Goal: Task Accomplishment & Management: Manage account settings

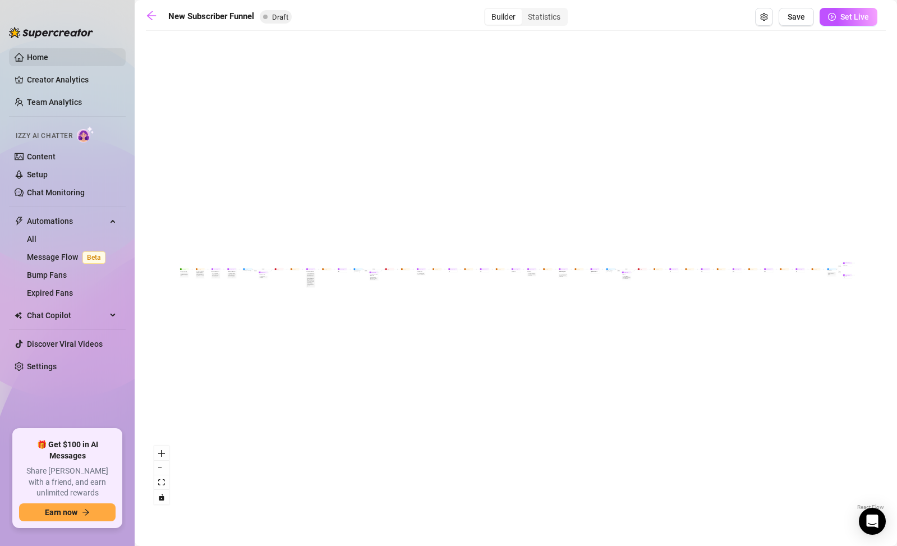
click at [48, 58] on link "Home" at bounding box center [37, 57] width 21 height 9
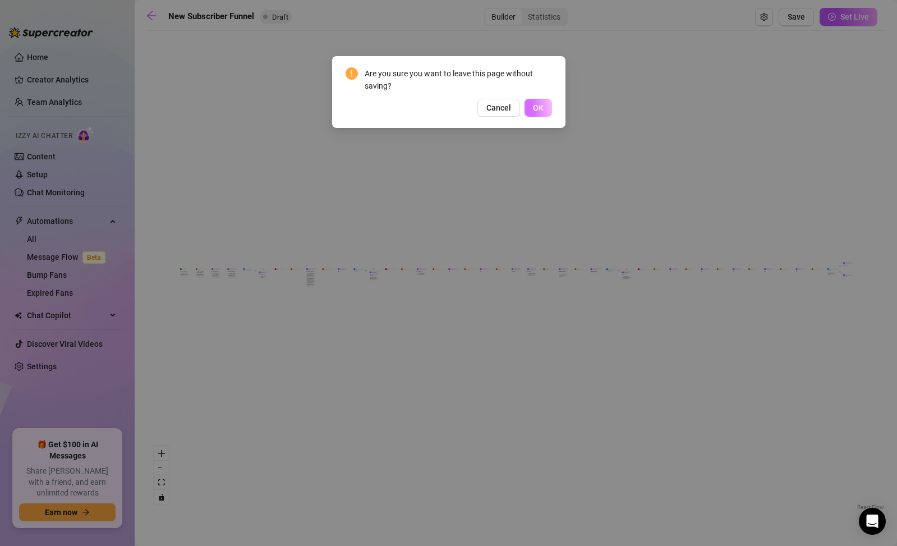
click at [544, 103] on button "OK" at bounding box center [538, 108] width 27 height 18
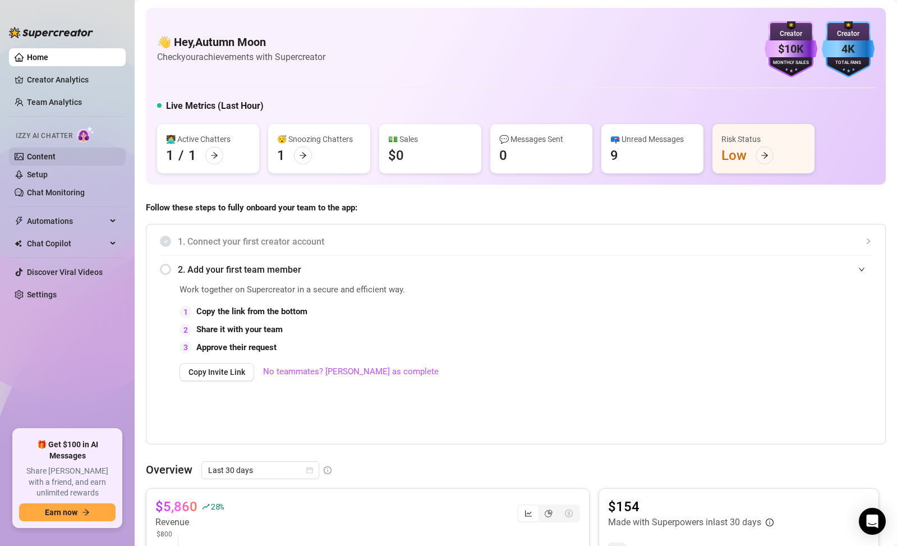
click at [56, 156] on link "Content" at bounding box center [41, 156] width 29 height 9
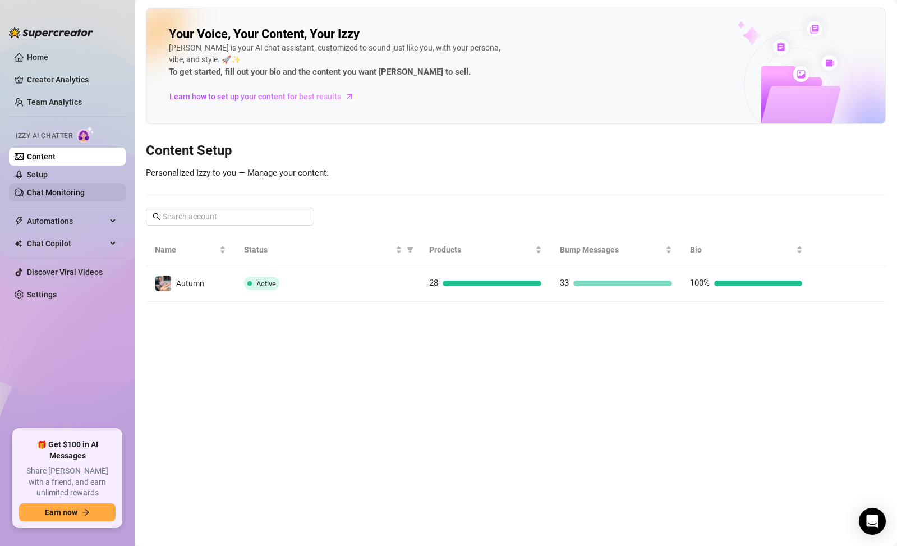
click at [85, 193] on link "Chat Monitoring" at bounding box center [56, 192] width 58 height 9
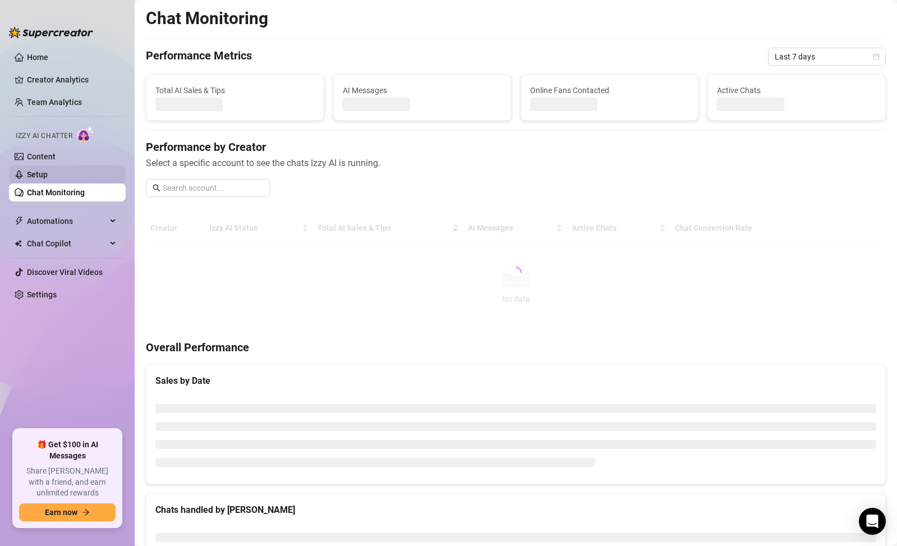
click at [48, 179] on link "Setup" at bounding box center [37, 174] width 21 height 9
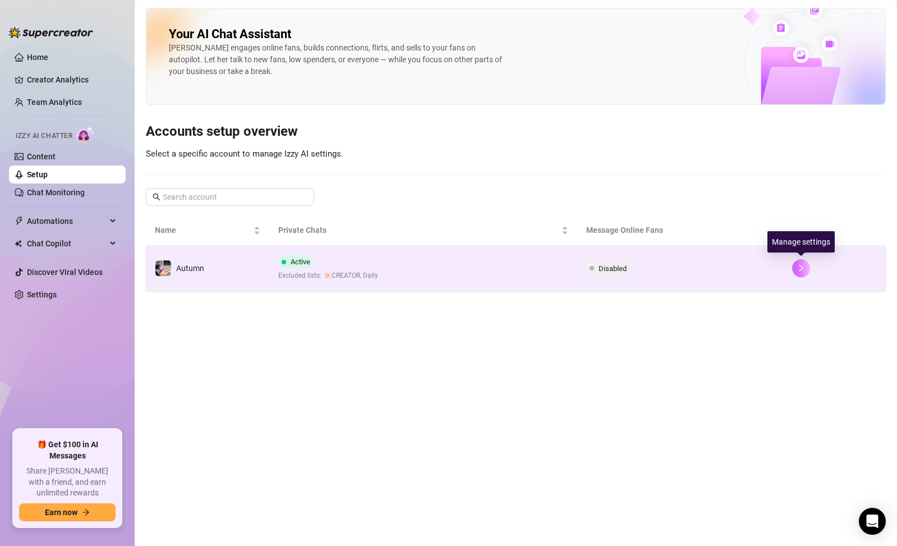
click at [806, 270] on button "button" at bounding box center [801, 268] width 18 height 18
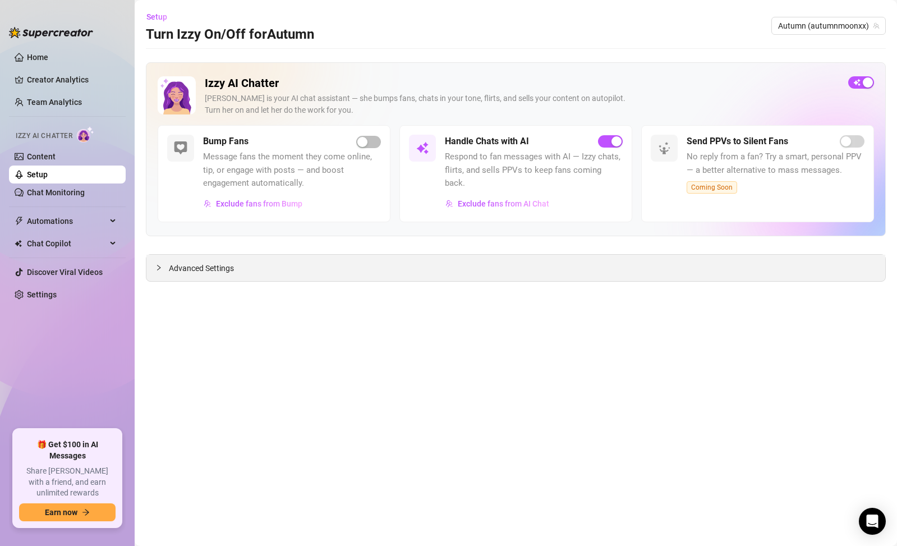
click at [269, 268] on div "Advanced Settings" at bounding box center [515, 268] width 739 height 26
click at [151, 266] on div "Advanced Settings" at bounding box center [515, 268] width 739 height 26
click at [158, 267] on icon "collapsed" at bounding box center [158, 267] width 7 height 7
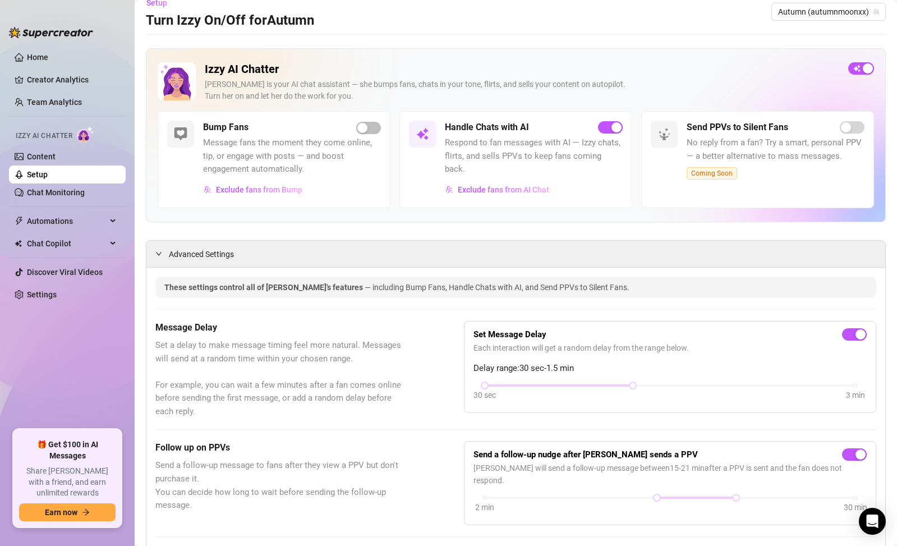
scroll to position [85, 0]
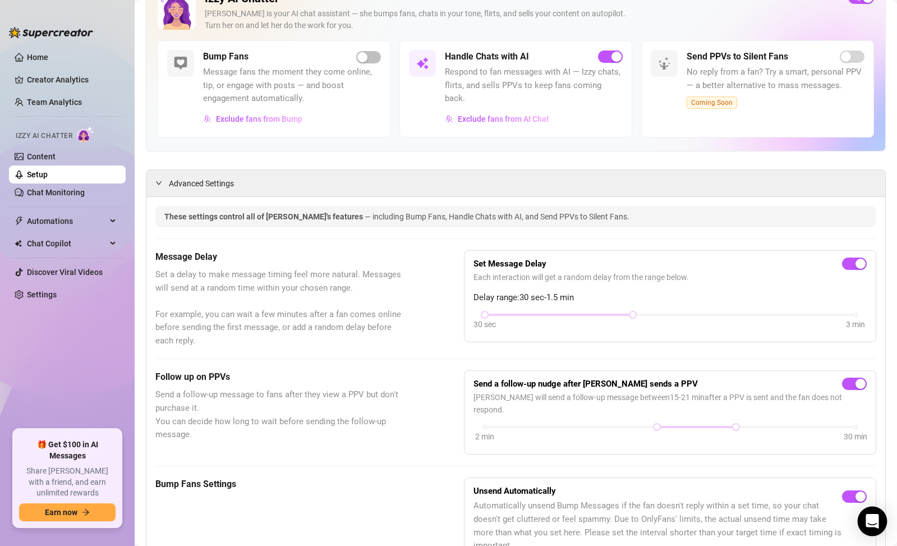
click at [869, 517] on icon "Open Intercom Messenger" at bounding box center [872, 521] width 13 height 15
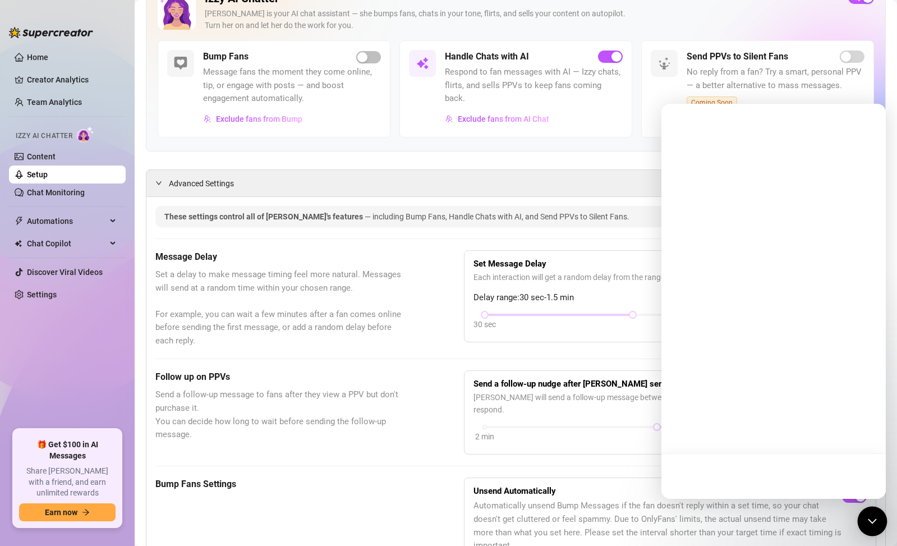
scroll to position [0, 0]
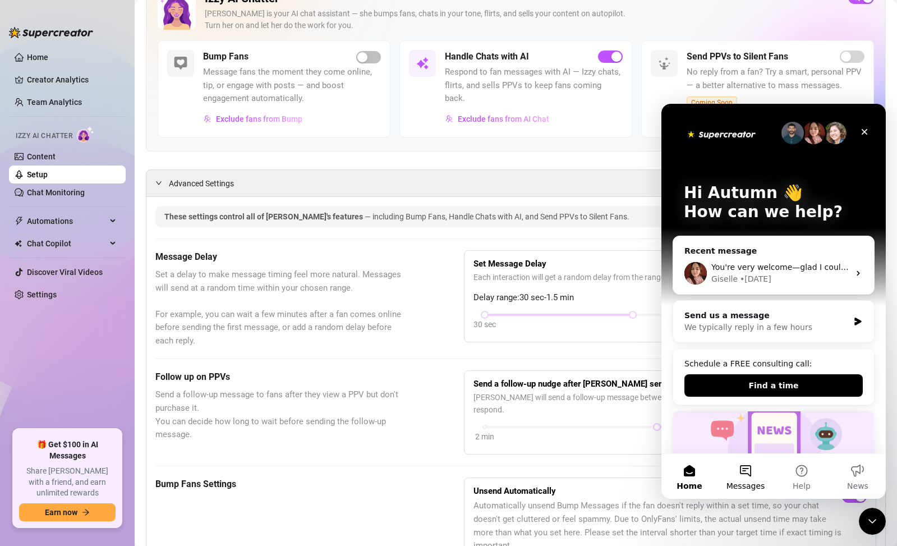
click at [743, 473] on button "Messages" at bounding box center [746, 476] width 56 height 45
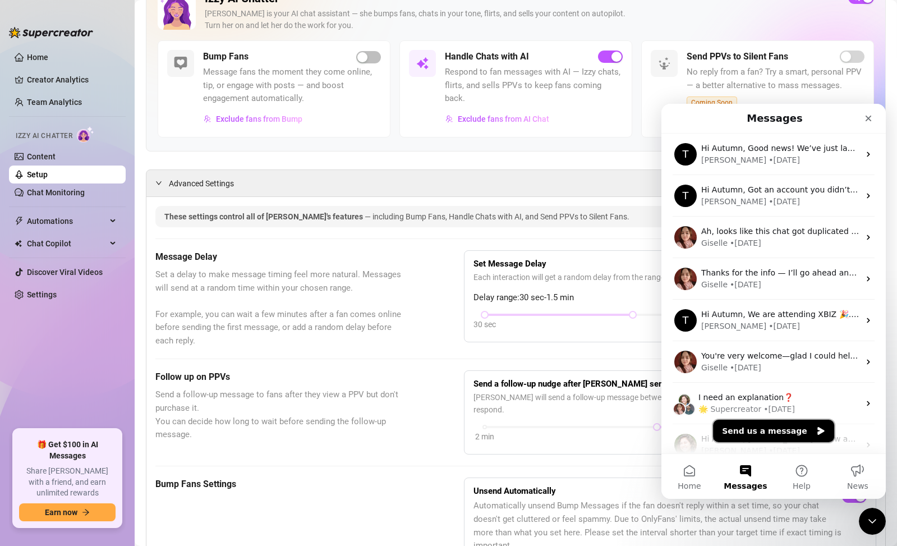
click at [760, 433] on button "Send us a message" at bounding box center [773, 431] width 121 height 22
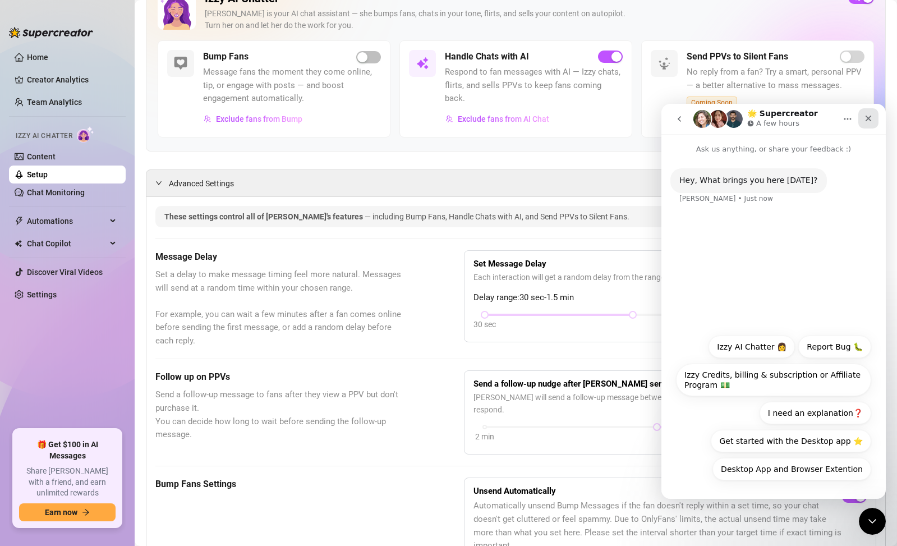
click at [866, 122] on icon "Close" at bounding box center [868, 118] width 9 height 9
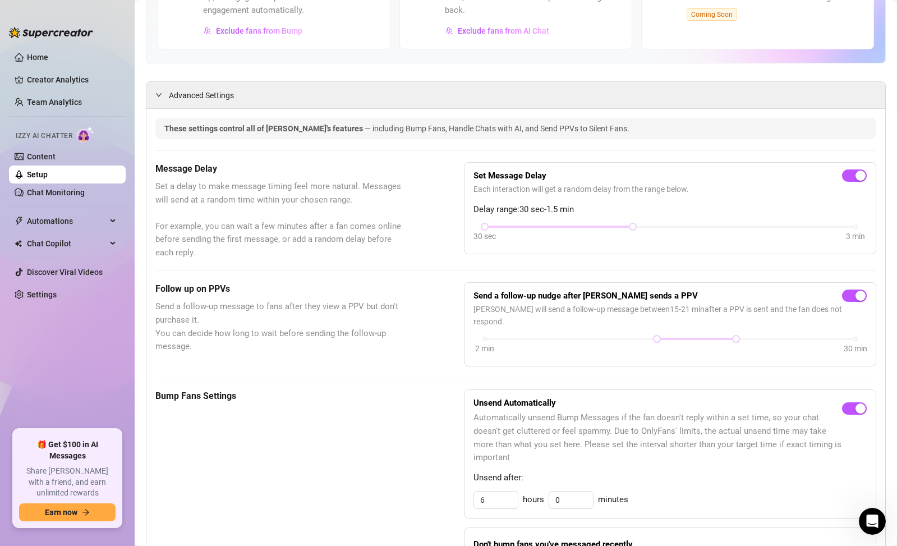
scroll to position [186, 0]
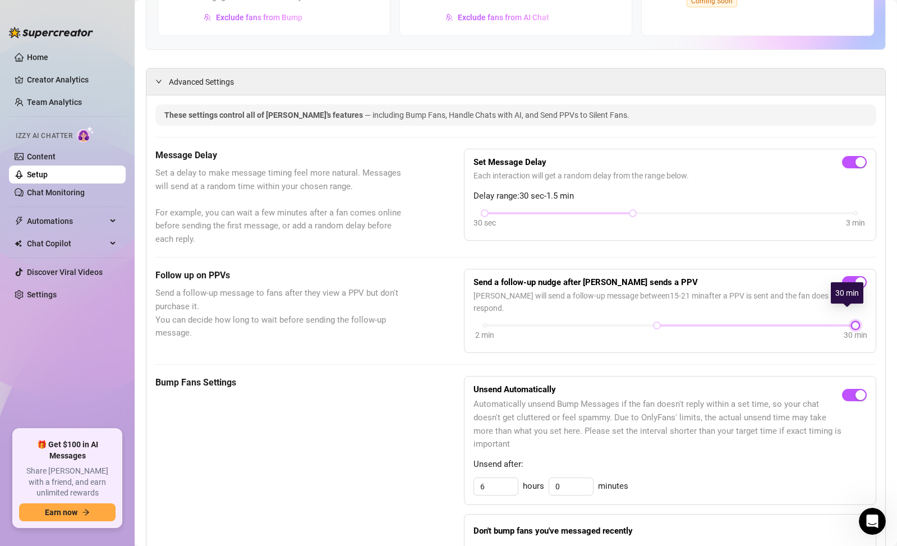
drag, startPoint x: 731, startPoint y: 313, endPoint x: 830, endPoint y: 319, distance: 99.5
click at [848, 322] on div "2 min 30 min" at bounding box center [670, 324] width 371 height 4
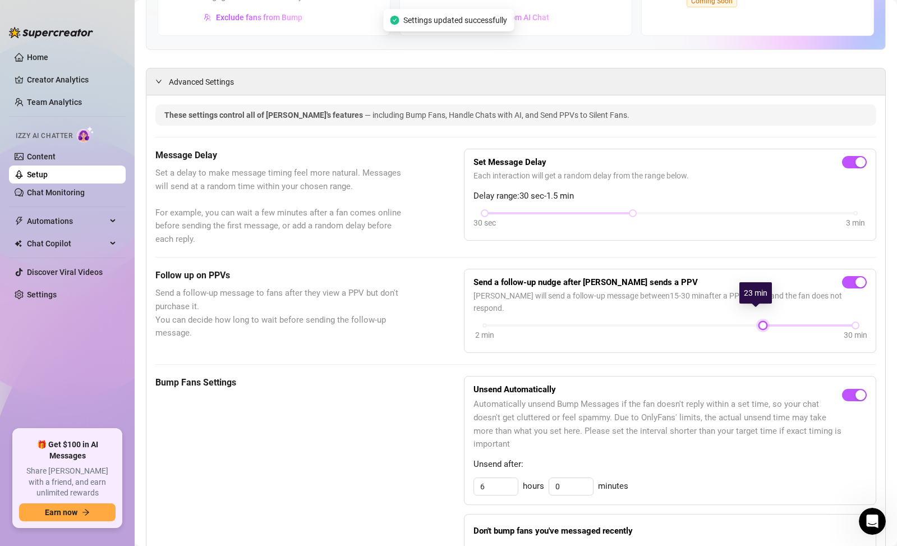
drag, startPoint x: 654, startPoint y: 313, endPoint x: 754, endPoint y: 322, distance: 99.8
click at [754, 322] on div "2 min 30 min" at bounding box center [670, 332] width 393 height 21
click at [323, 388] on div "Bump Fans Settings" at bounding box center [281, 549] width 252 height 346
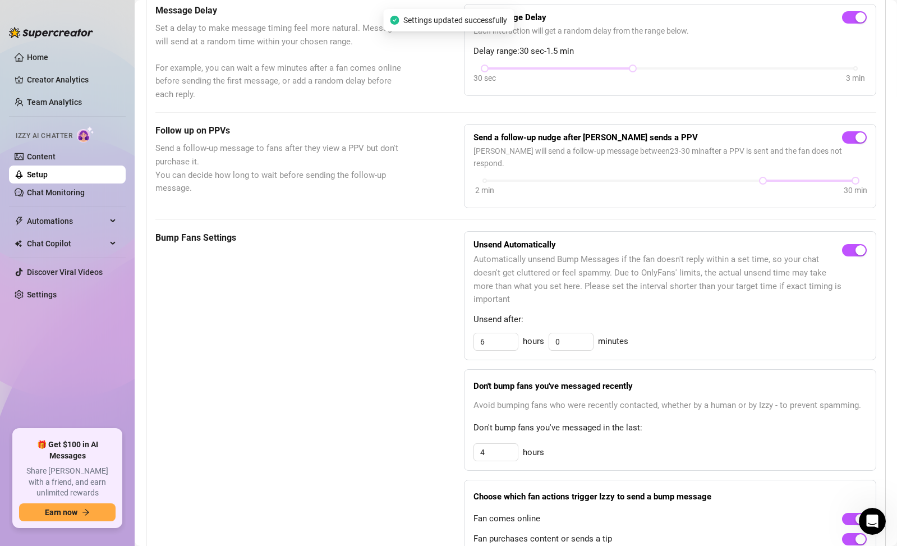
scroll to position [350, 0]
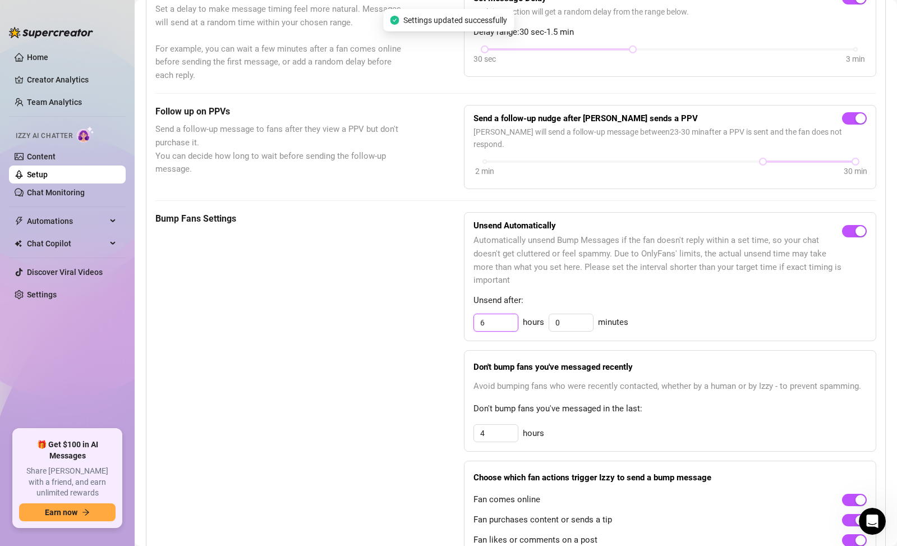
click at [503, 314] on input "6" at bounding box center [496, 322] width 44 height 17
drag, startPoint x: 503, startPoint y: 310, endPoint x: 430, endPoint y: 302, distance: 73.9
click at [431, 304] on div "Bump Fans Settings Unsend Automatically Automatically unsend Bump Messages if t…" at bounding box center [515, 385] width 721 height 346
type input "8"
click at [445, 288] on div "Bump Fans Settings Unsend Automatically Automatically unsend Bump Messages if t…" at bounding box center [515, 385] width 721 height 346
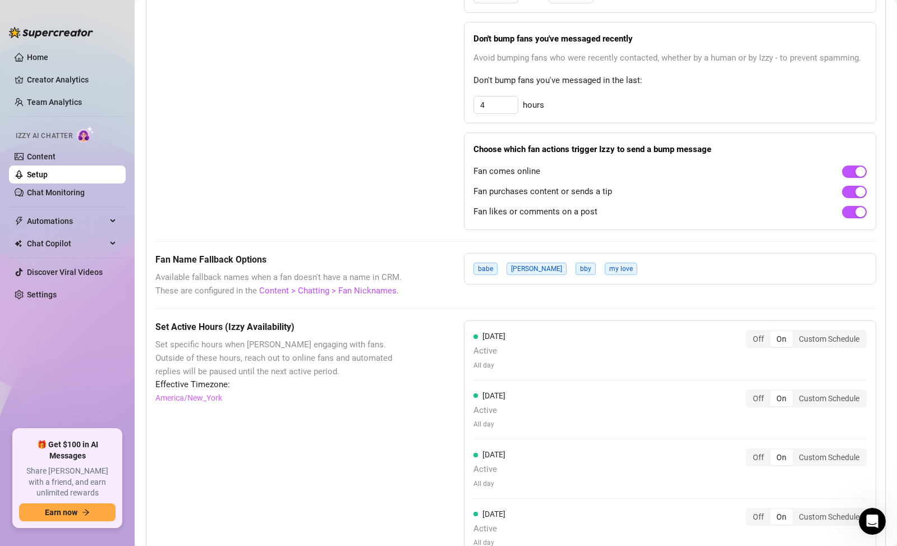
scroll to position [659, 0]
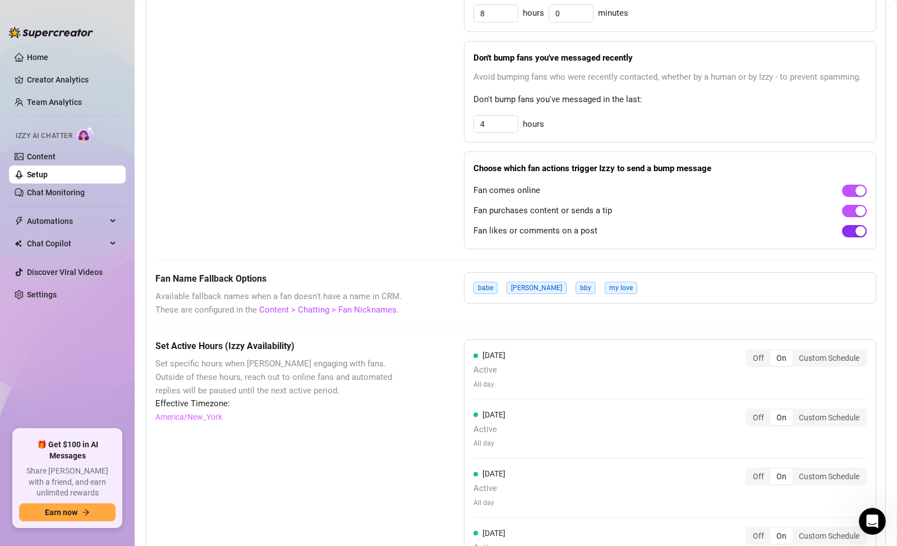
click at [844, 225] on span "button" at bounding box center [854, 231] width 25 height 12
click at [844, 185] on span "button" at bounding box center [854, 191] width 25 height 12
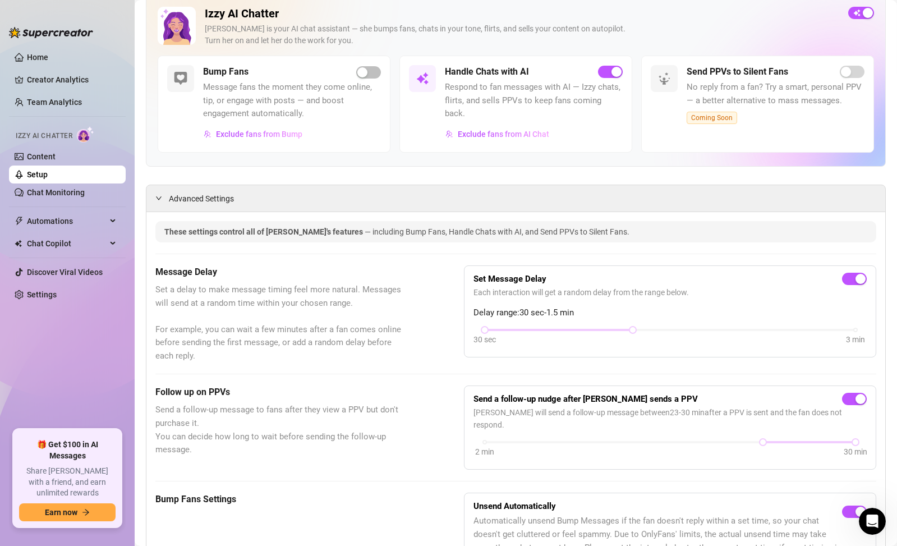
scroll to position [0, 0]
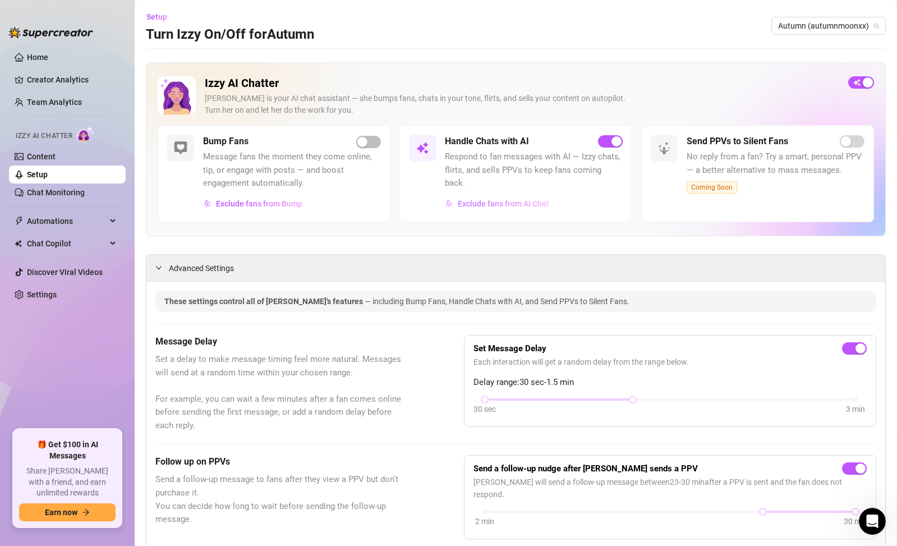
click at [540, 206] on span "Exclude fans from AI Chat" at bounding box center [503, 203] width 91 height 9
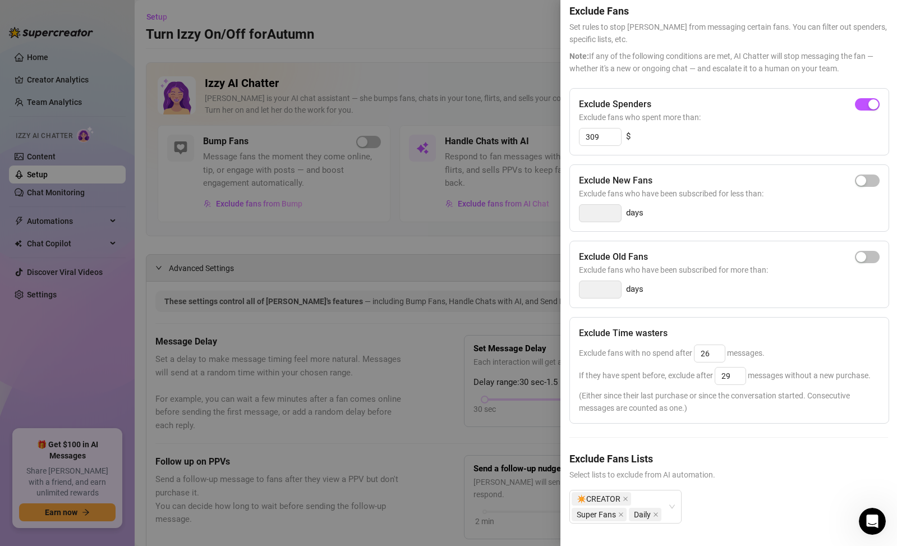
scroll to position [68, 0]
click at [655, 512] on icon "close" at bounding box center [656, 514] width 4 height 4
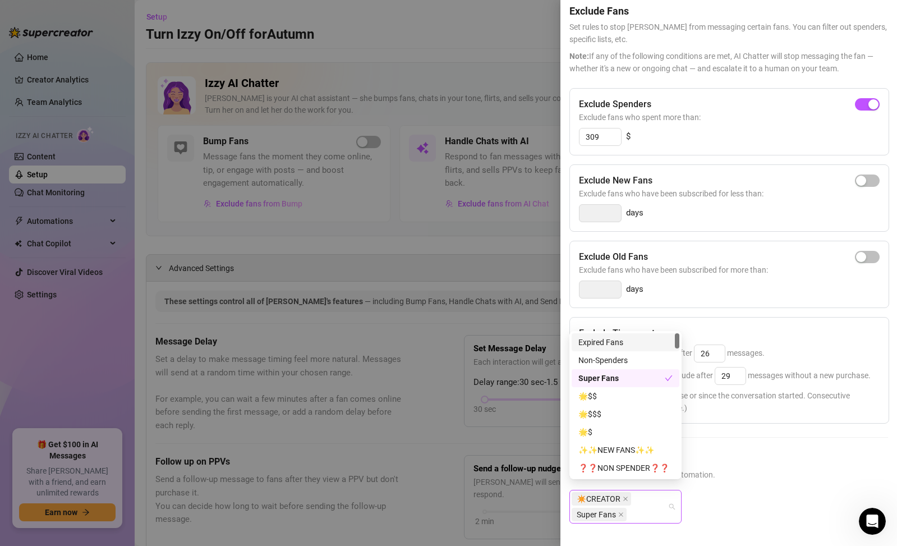
click at [665, 502] on div "✴️CREATOR Super Fans" at bounding box center [620, 506] width 96 height 31
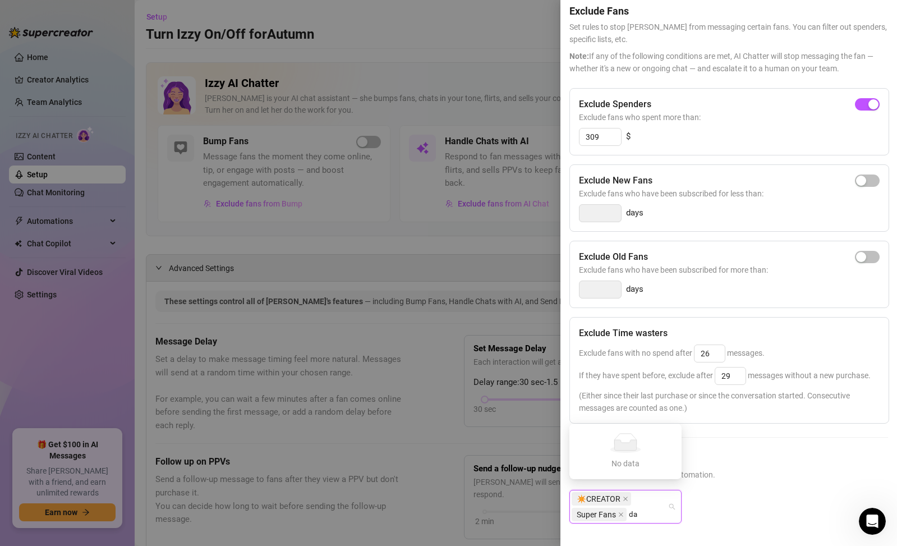
type input "d"
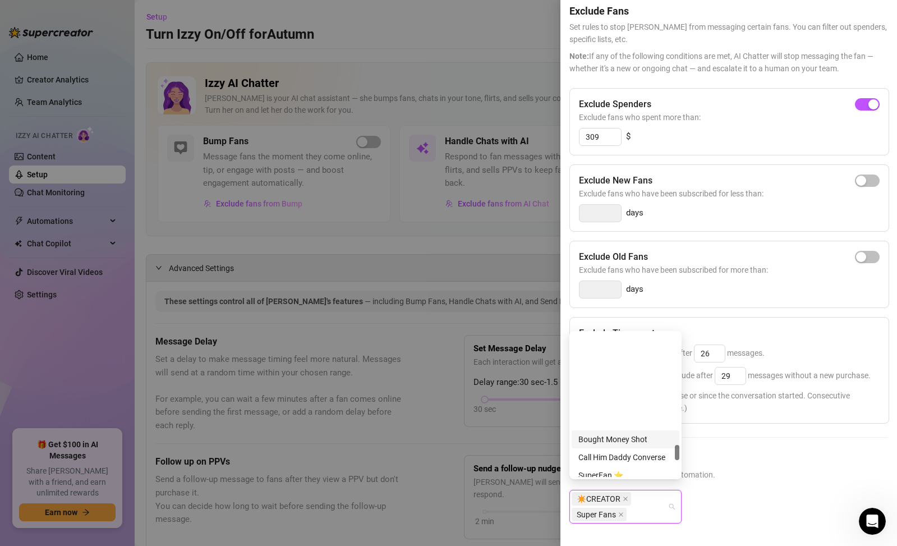
scroll to position [1047, 0]
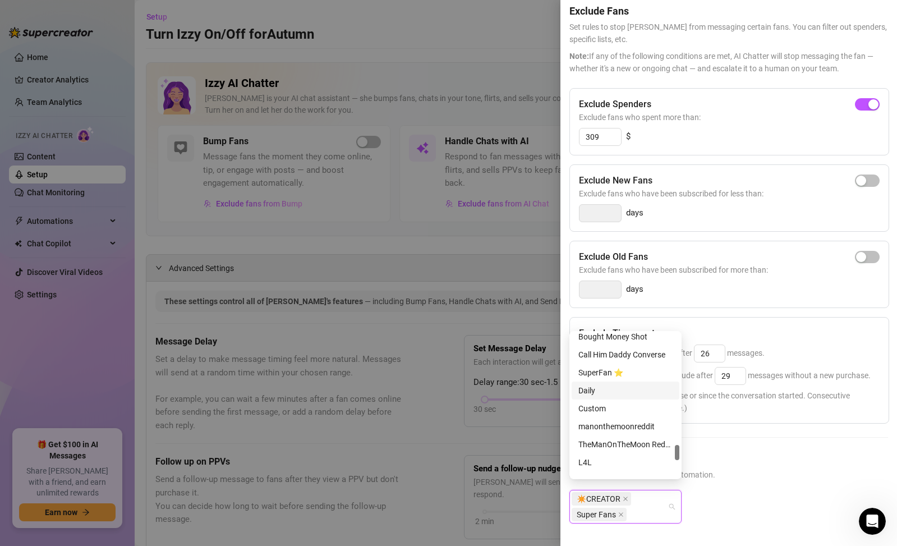
click at [613, 392] on div "Daily" at bounding box center [625, 390] width 94 height 12
click at [775, 429] on div "Exclude Spenders Exclude fans who spent more than: 309 $ Exclude New Fans Exclu…" at bounding box center [729, 314] width 319 height 453
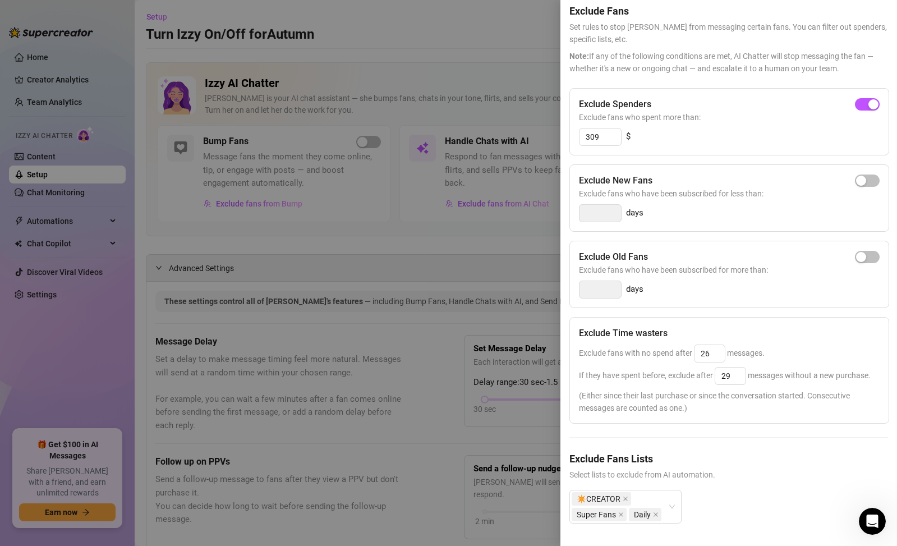
click at [783, 458] on div "Exclude Fans Lists Select lists to exclude from AI automation." at bounding box center [729, 466] width 319 height 30
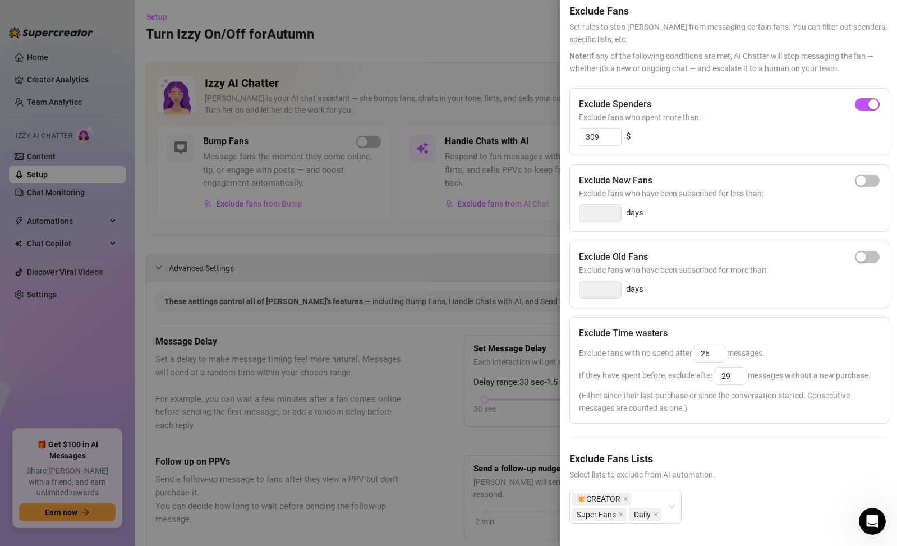
click at [786, 477] on div "Exclude Fans Lists Select lists to exclude from AI automation. ✴️CREATOR Super …" at bounding box center [729, 496] width 319 height 90
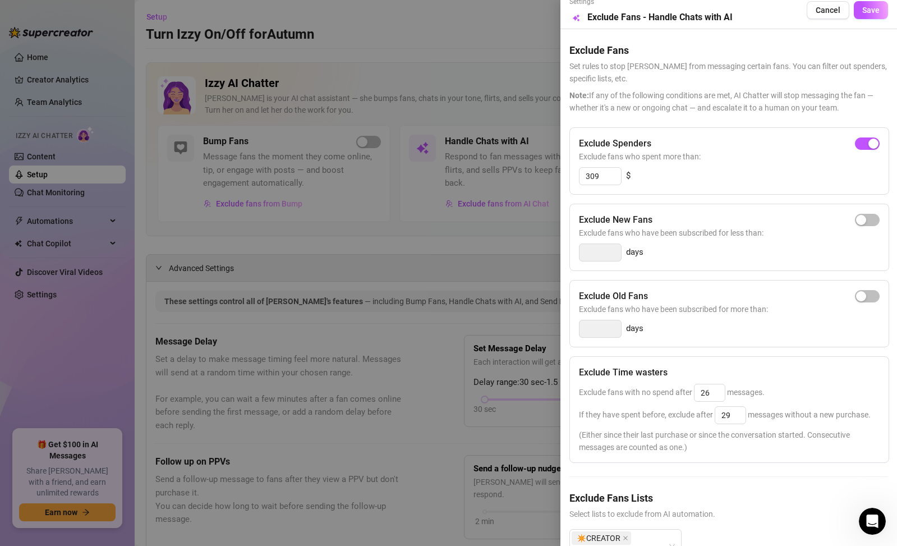
scroll to position [0, 0]
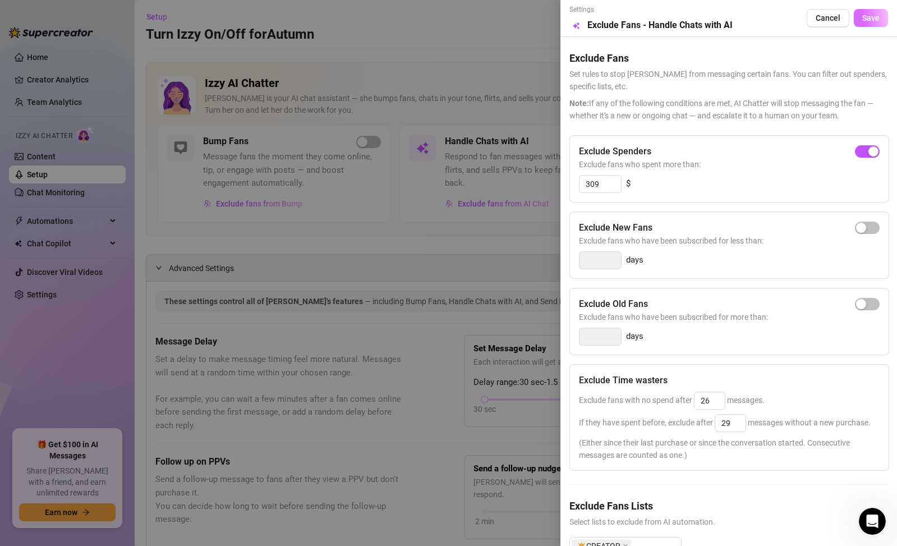
click at [862, 13] on span "Save" at bounding box center [870, 17] width 17 height 9
